Goal: Participate in discussion: Engage in conversation with other users on a specific topic

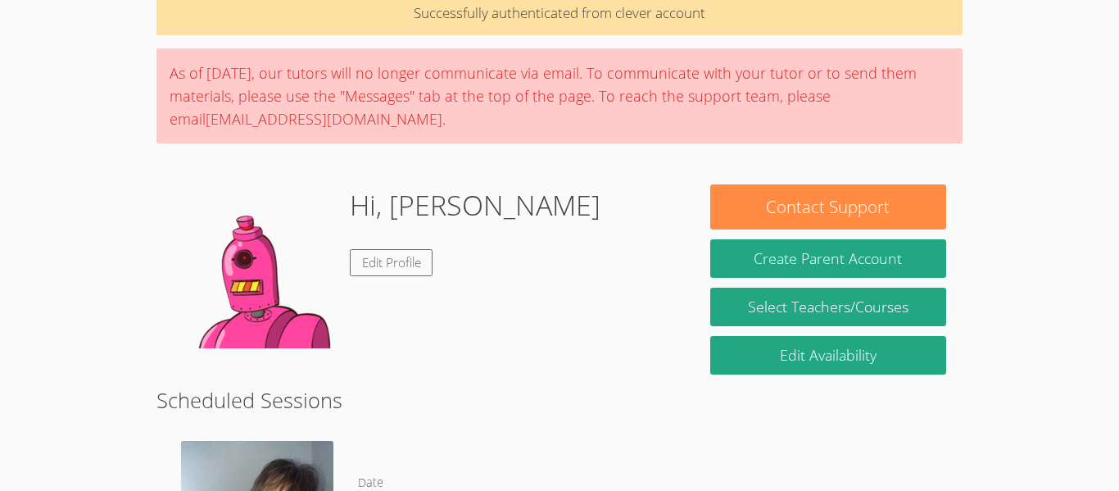
scroll to position [83, 0]
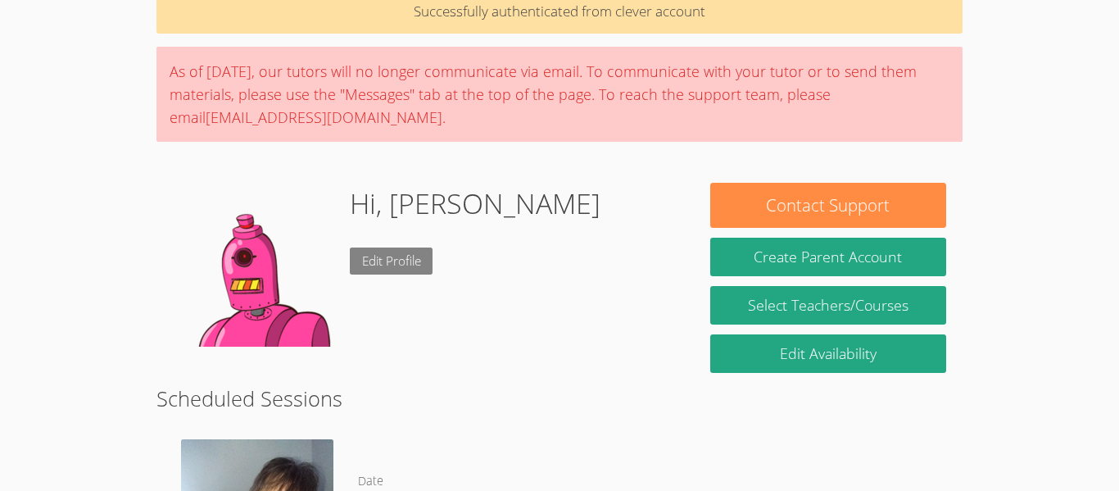
click at [391, 266] on link "Edit Profile" at bounding box center [392, 260] width 84 height 27
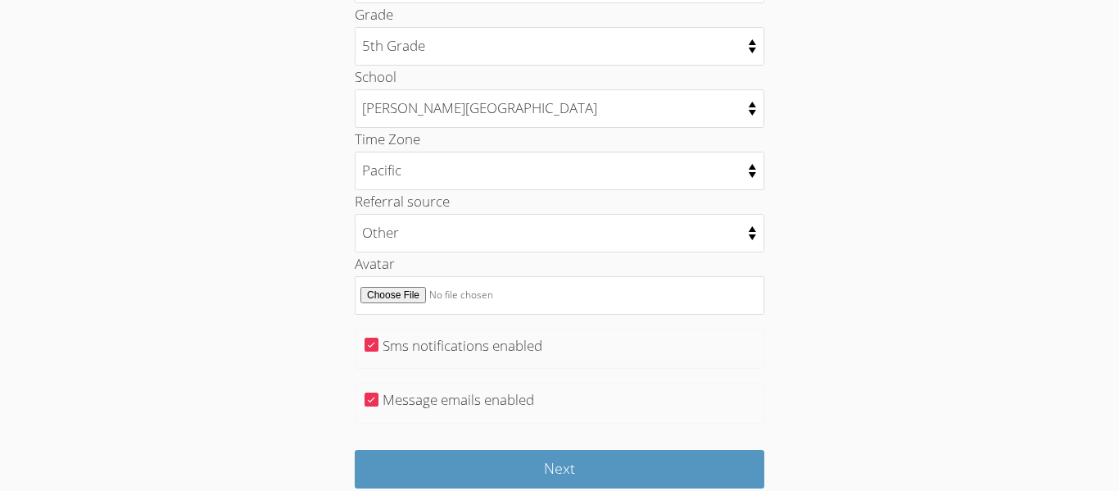
scroll to position [806, 0]
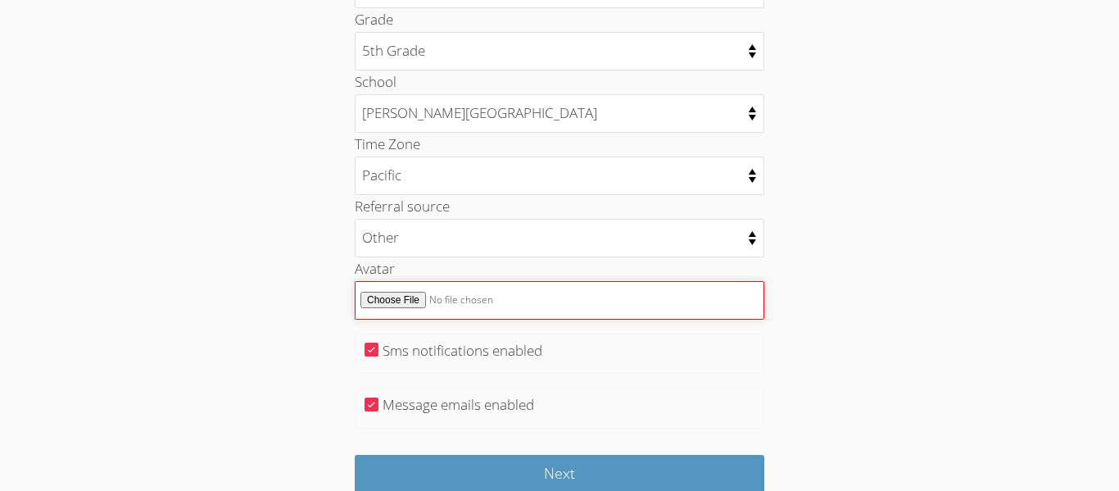
click at [407, 302] on input "Avatar" at bounding box center [560, 300] width 410 height 38
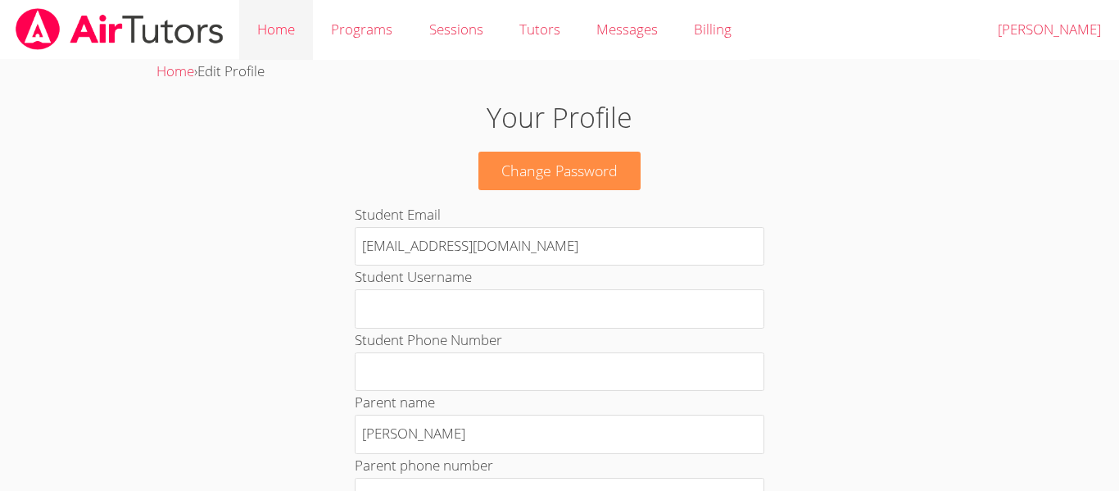
click at [279, 43] on link "Home" at bounding box center [276, 30] width 74 height 60
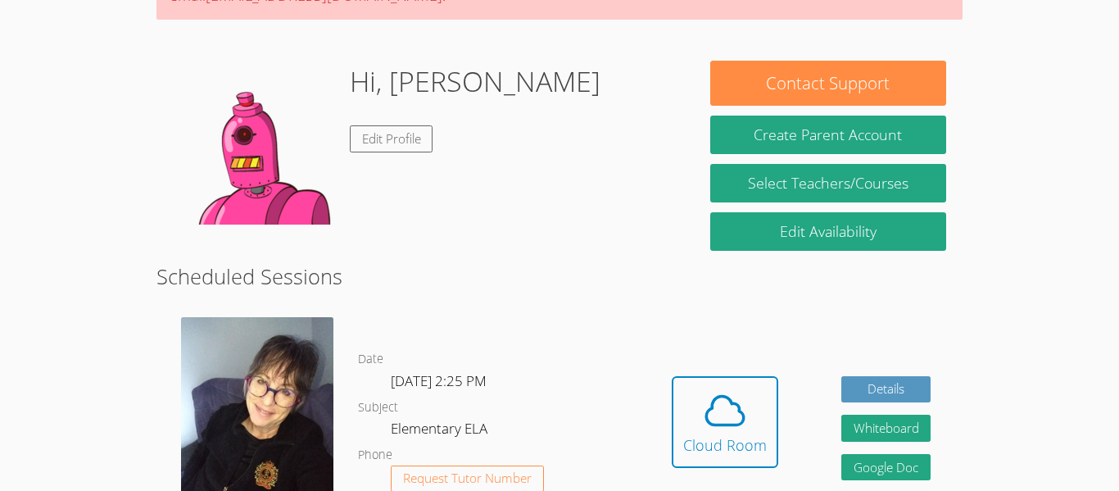
scroll to position [156, 0]
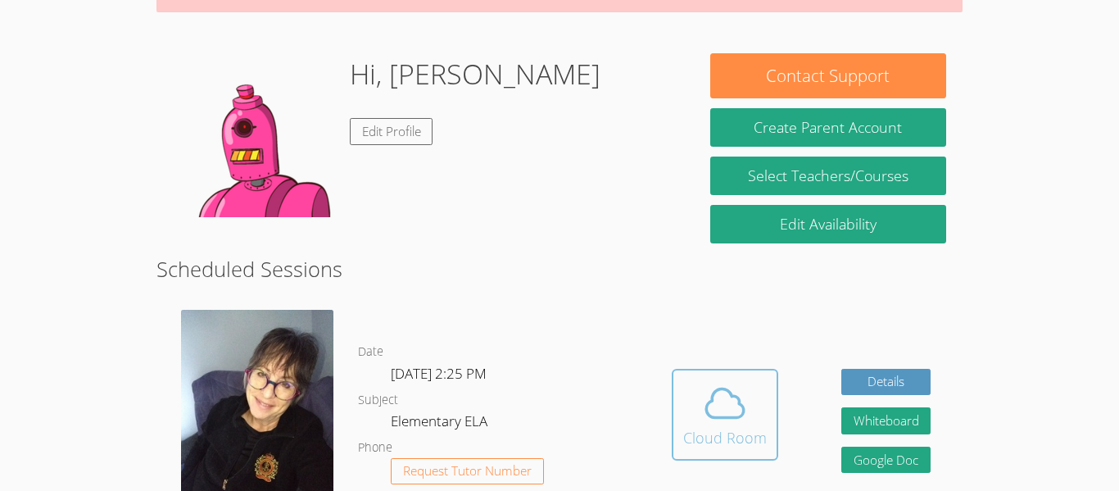
click at [762, 391] on span at bounding box center [725, 403] width 84 height 46
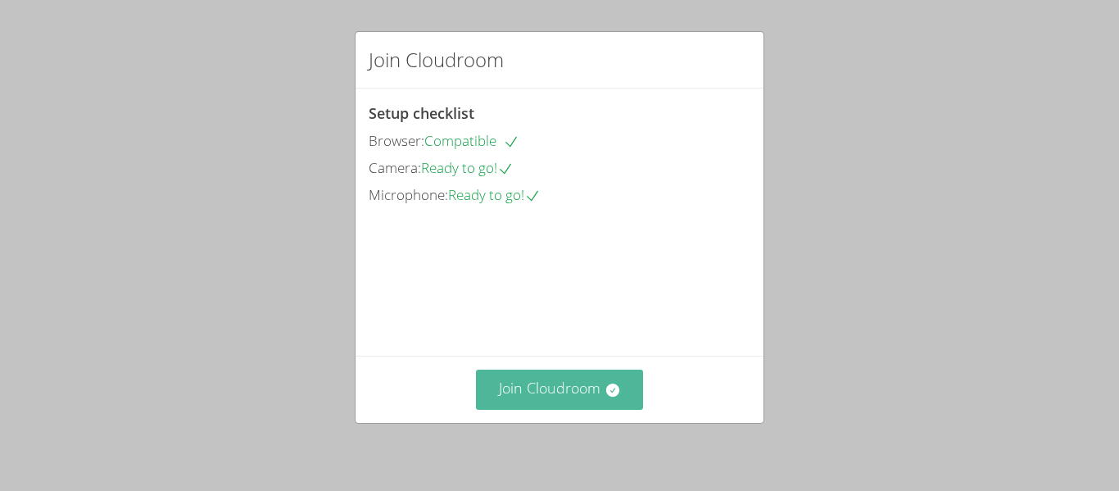
click at [571, 371] on button "Join Cloudroom" at bounding box center [560, 389] width 168 height 40
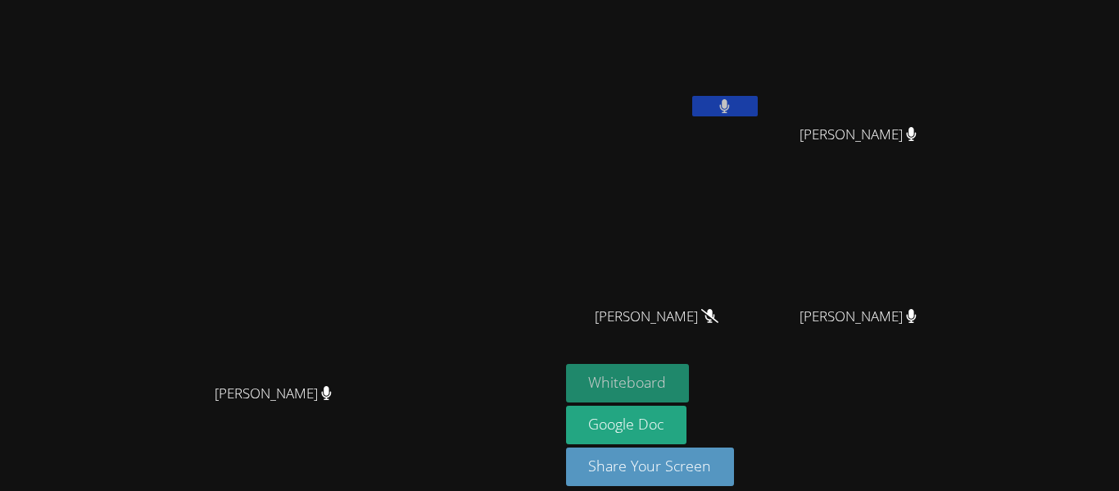
click at [690, 375] on button "Whiteboard" at bounding box center [628, 383] width 124 height 38
click at [758, 102] on button at bounding box center [725, 106] width 66 height 20
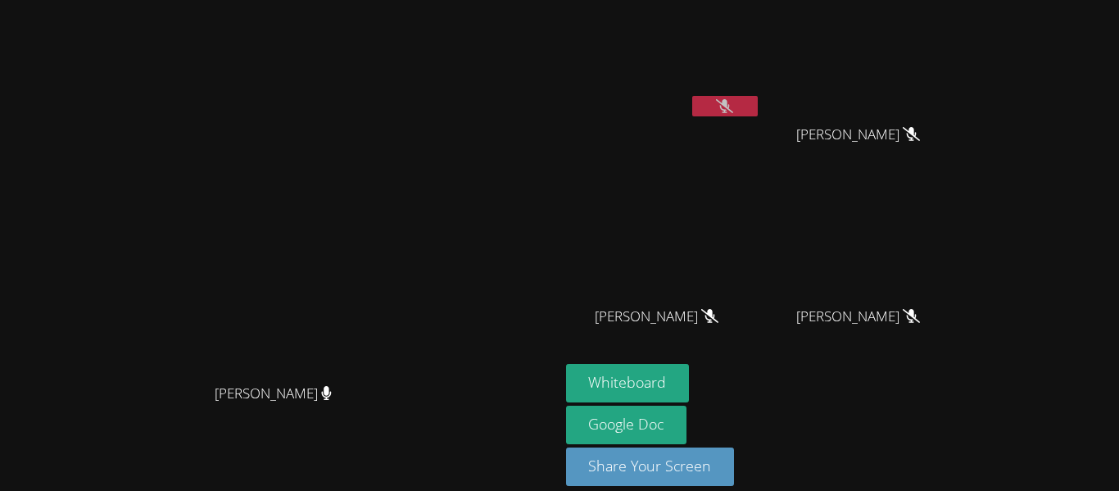
click at [758, 106] on button at bounding box center [725, 106] width 66 height 20
click at [758, 103] on button at bounding box center [725, 106] width 66 height 20
click at [758, 106] on button at bounding box center [725, 106] width 66 height 20
click at [758, 103] on button at bounding box center [725, 106] width 66 height 20
click at [733, 99] on icon at bounding box center [724, 106] width 17 height 14
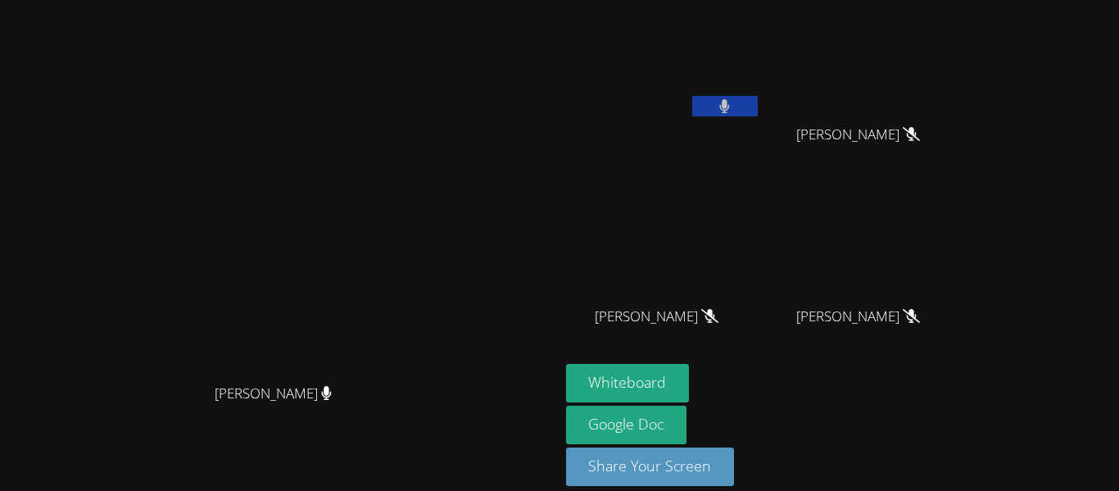
click at [730, 102] on icon at bounding box center [725, 106] width 10 height 14
click at [758, 108] on button at bounding box center [725, 106] width 66 height 20
click at [758, 102] on button at bounding box center [725, 106] width 66 height 20
click at [758, 113] on button at bounding box center [725, 106] width 66 height 20
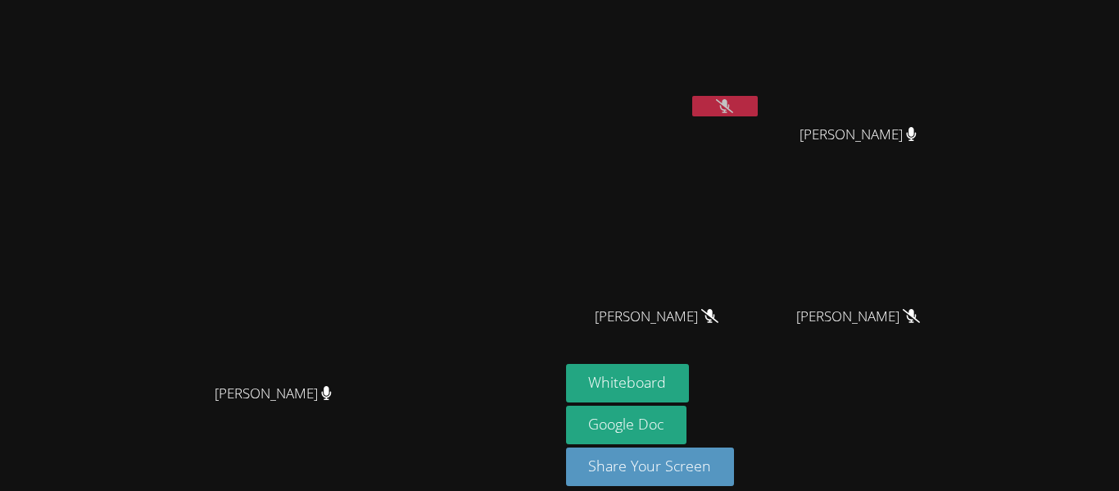
click at [758, 102] on button at bounding box center [725, 106] width 66 height 20
click at [758, 113] on button at bounding box center [725, 106] width 66 height 20
click at [758, 100] on button at bounding box center [725, 106] width 66 height 20
click at [690, 387] on button "Whiteboard" at bounding box center [628, 383] width 124 height 38
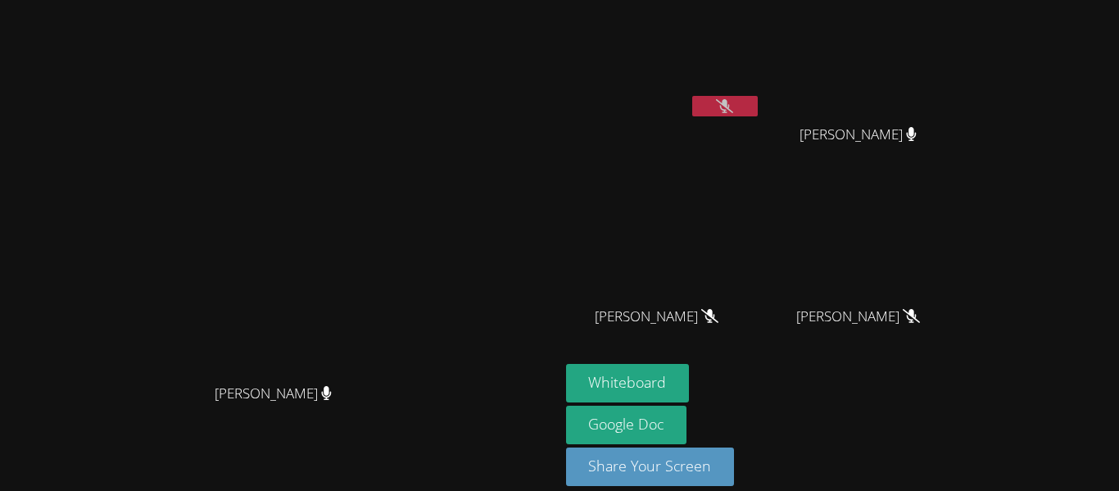
click at [761, 124] on div "[PERSON_NAME]" at bounding box center [663, 94] width 195 height 175
click at [758, 115] on button at bounding box center [725, 106] width 66 height 20
click at [761, 92] on video at bounding box center [663, 62] width 195 height 110
click at [730, 102] on icon at bounding box center [724, 106] width 11 height 14
click at [733, 102] on icon at bounding box center [724, 106] width 17 height 14
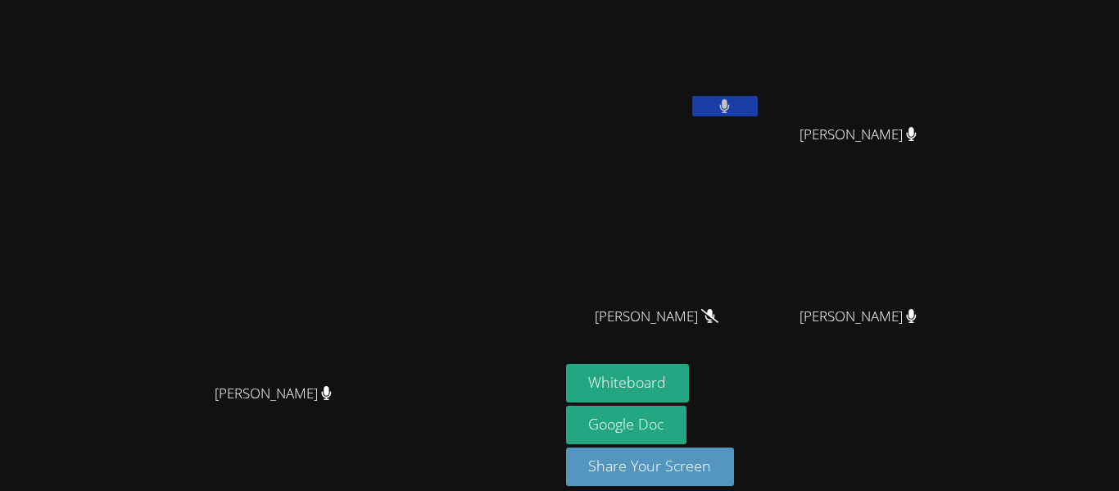
click at [758, 97] on button at bounding box center [725, 106] width 66 height 20
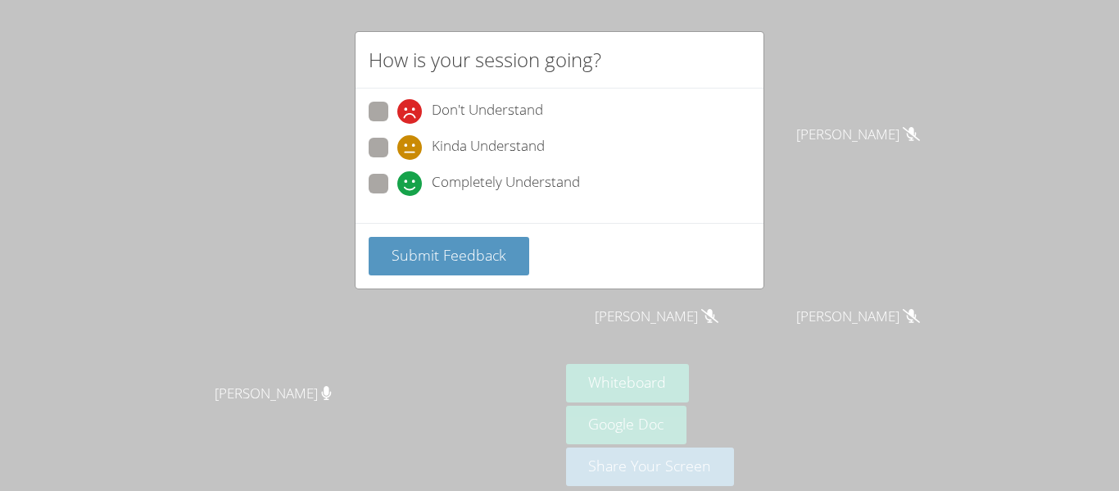
click at [397, 196] on span at bounding box center [397, 196] width 0 height 0
click at [397, 188] on input "Completely Understand" at bounding box center [404, 181] width 14 height 14
radio input "true"
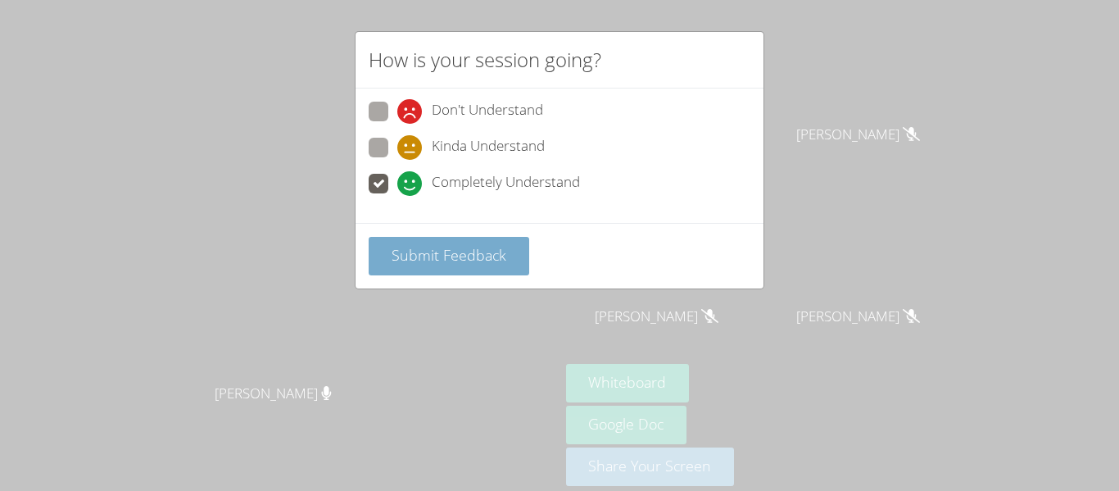
click at [414, 246] on span "Submit Feedback" at bounding box center [448, 255] width 115 height 20
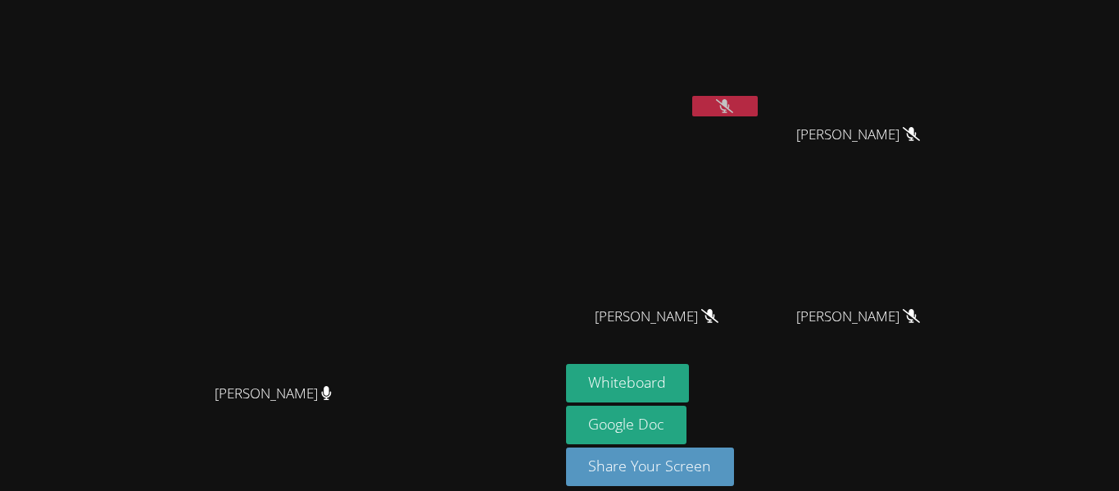
click at [758, 107] on button at bounding box center [725, 106] width 66 height 20
click at [758, 111] on button at bounding box center [725, 106] width 66 height 20
click at [730, 112] on icon at bounding box center [724, 106] width 11 height 14
click at [758, 118] on div at bounding box center [725, 108] width 66 height 25
